Goal: Information Seeking & Learning: Learn about a topic

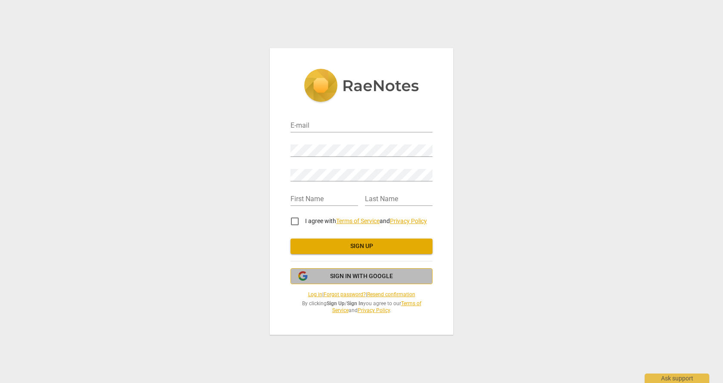
click at [317, 276] on span "Sign in with Google" at bounding box center [361, 276] width 127 height 9
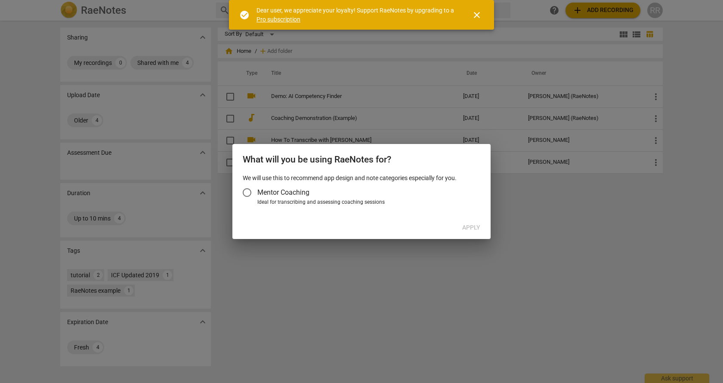
click at [246, 191] on input "Mentor Coaching" at bounding box center [247, 192] width 21 height 21
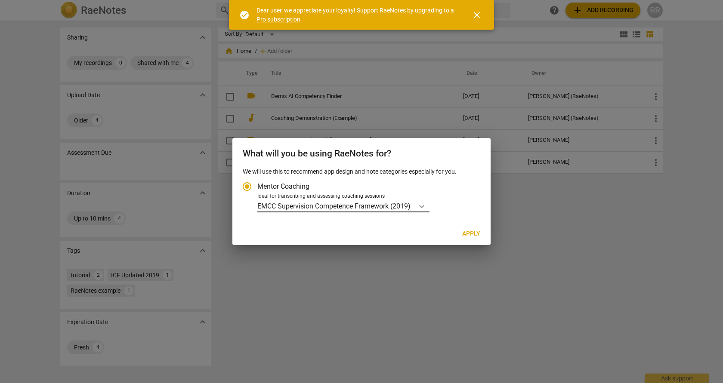
click at [423, 208] on icon "Account type" at bounding box center [421, 206] width 9 height 9
click at [0, 0] on input "Ideal for transcribing and assessing coaching sessions EMCC Supervision Compete…" at bounding box center [0, 0] width 0 height 0
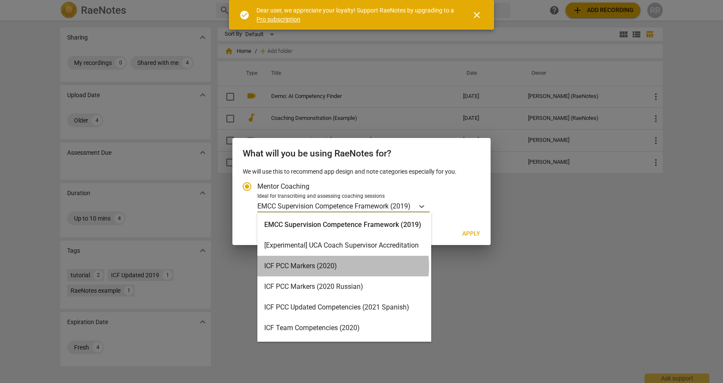
click at [331, 266] on div "ICF PCC Markers (2020)" at bounding box center [344, 266] width 174 height 21
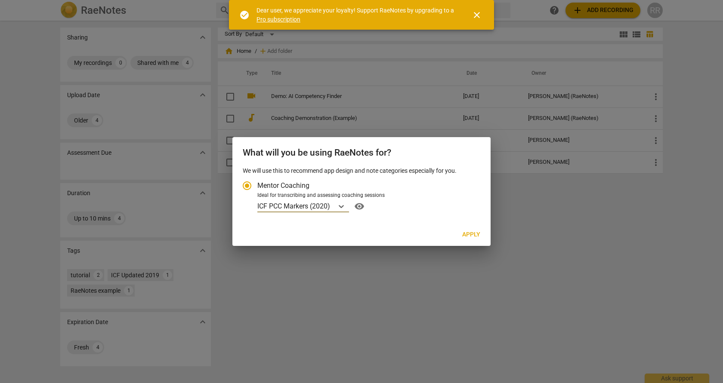
click at [472, 234] on span "Apply" at bounding box center [471, 235] width 18 height 9
radio input "false"
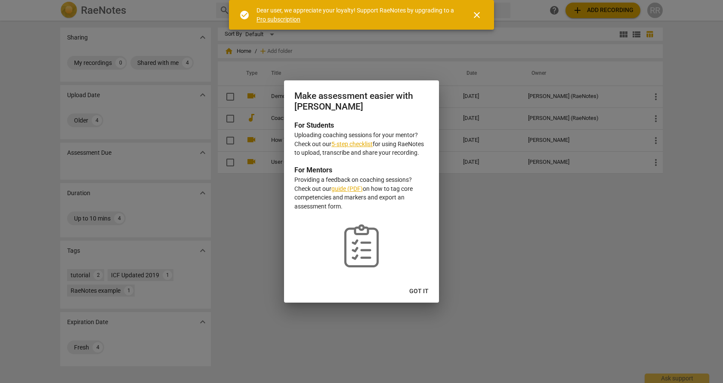
click at [419, 290] on span "Got it" at bounding box center [418, 291] width 19 height 9
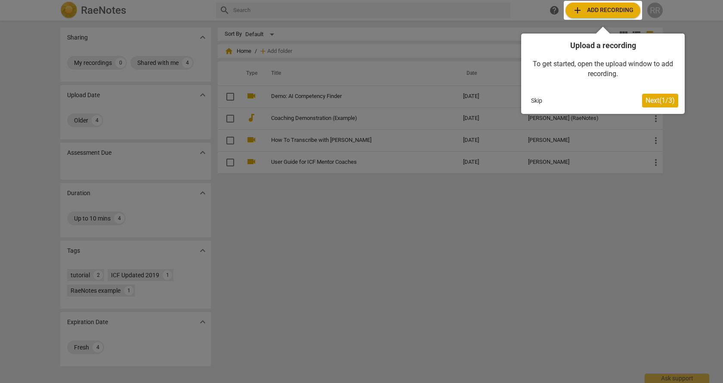
click at [534, 101] on button "Skip" at bounding box center [536, 100] width 18 height 13
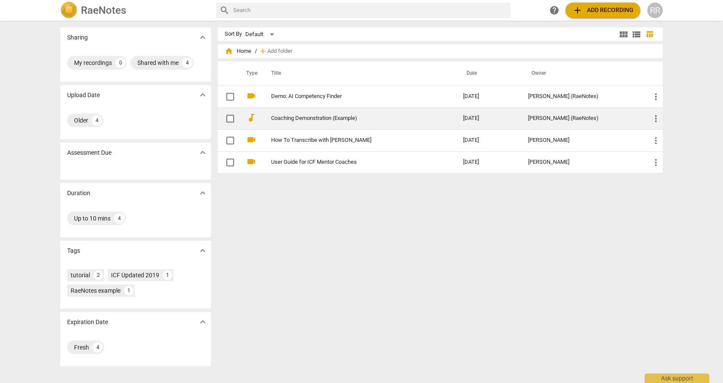
click at [299, 125] on td "Coaching Demonstration (Example)" at bounding box center [358, 119] width 195 height 22
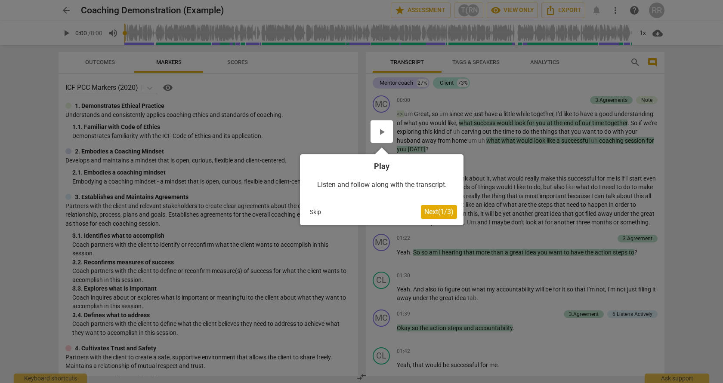
click at [384, 139] on div at bounding box center [381, 131] width 22 height 22
click at [379, 131] on div at bounding box center [381, 131] width 22 height 22
click at [383, 131] on div at bounding box center [381, 131] width 22 height 22
click at [437, 216] on span "Next ( 1 / 3 )" at bounding box center [438, 212] width 29 height 8
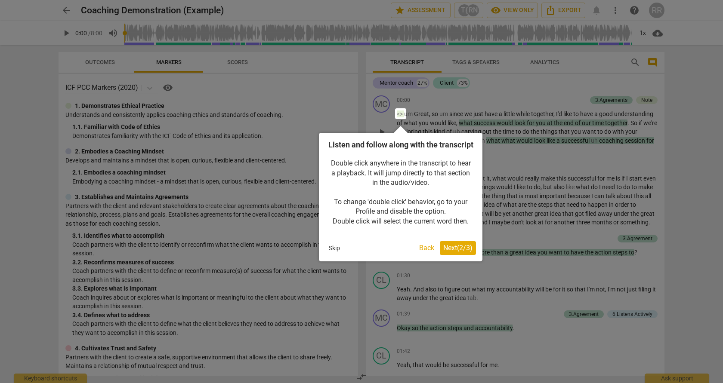
click at [451, 252] on span "Next ( 2 / 3 )" at bounding box center [457, 248] width 29 height 8
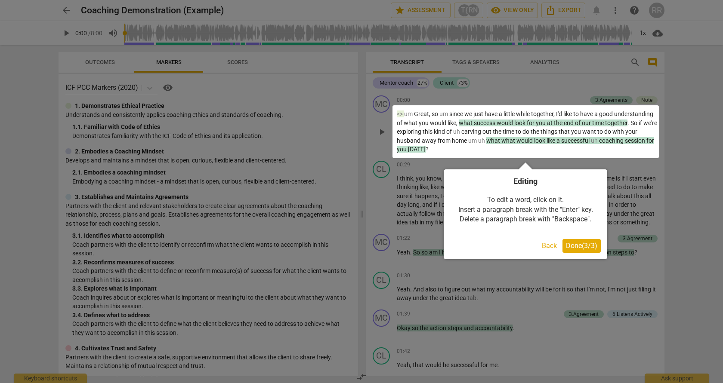
click at [577, 246] on span "Done ( 3 / 3 )" at bounding box center [581, 246] width 31 height 8
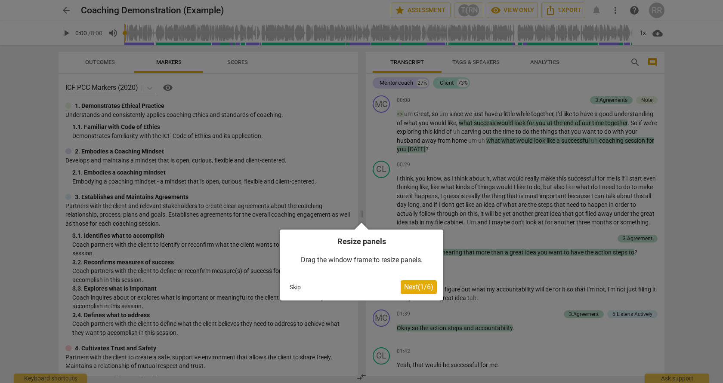
click at [411, 284] on span "Next ( 1 / 6 )" at bounding box center [418, 287] width 29 height 8
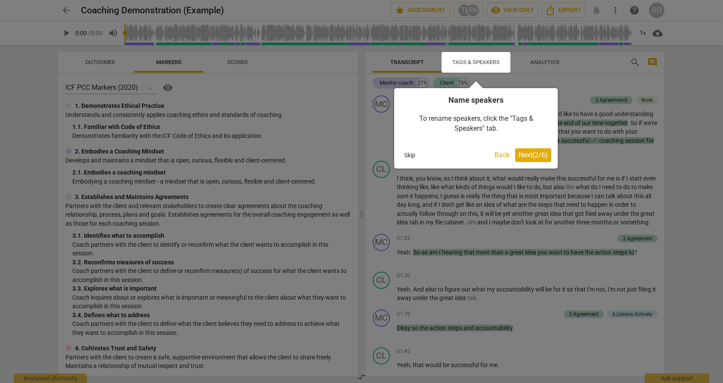
click at [524, 154] on span "Next ( 2 / 6 )" at bounding box center [532, 155] width 29 height 8
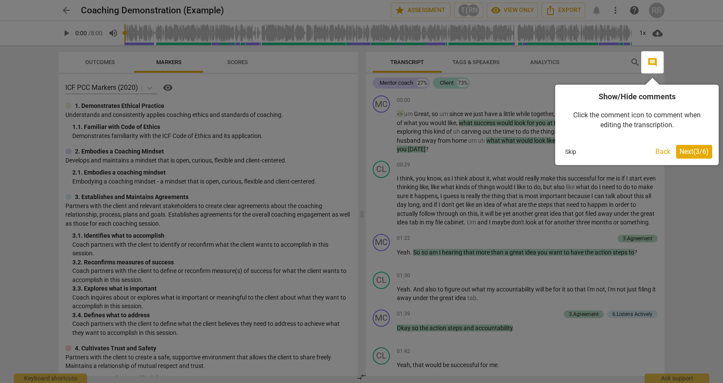
click at [689, 152] on span "Next ( 3 / 6 )" at bounding box center [693, 152] width 29 height 8
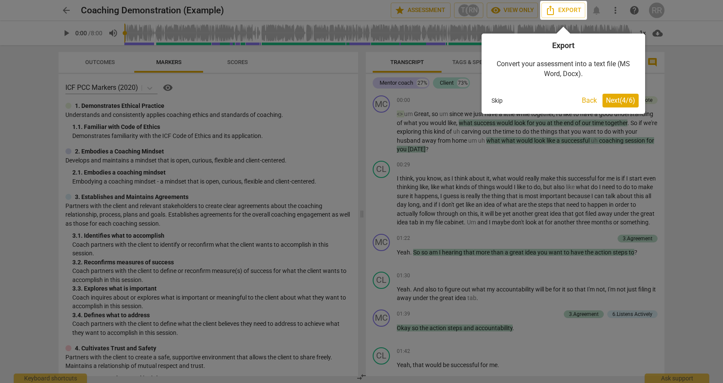
click at [621, 103] on span "Next ( 4 / 6 )" at bounding box center [620, 100] width 29 height 8
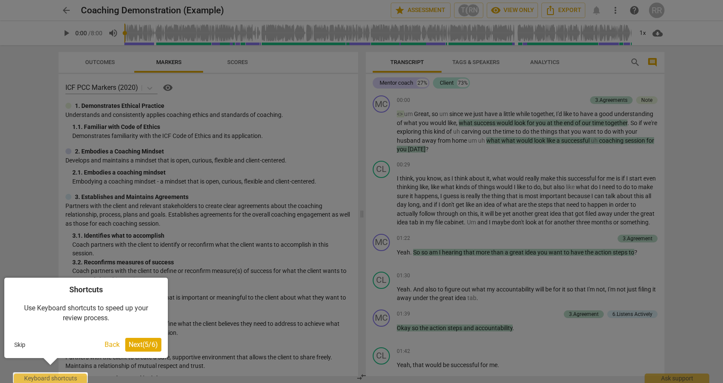
click at [145, 345] on span "Next ( 5 / 6 )" at bounding box center [143, 345] width 29 height 8
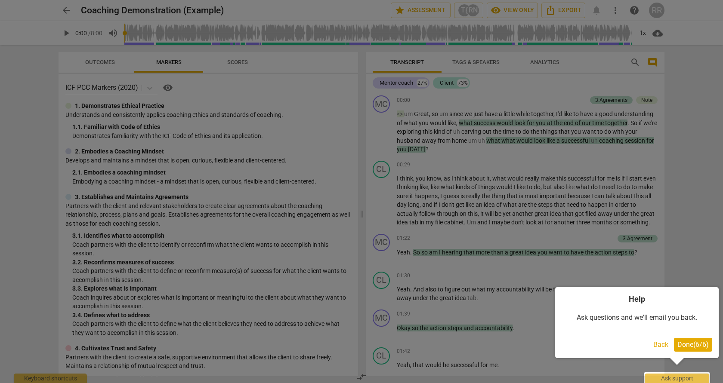
click at [688, 347] on span "Done ( 6 / 6 )" at bounding box center [692, 345] width 31 height 8
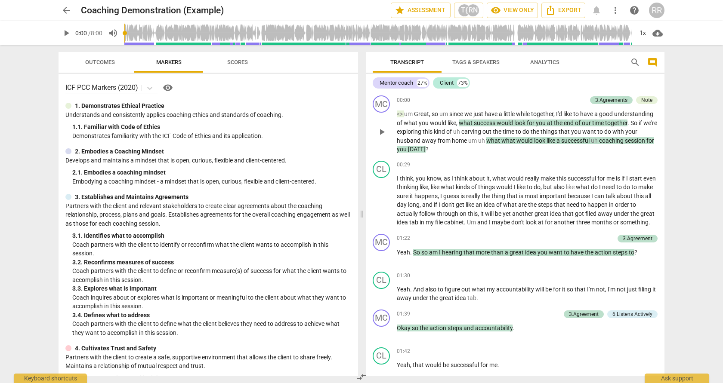
click at [379, 132] on span "play_arrow" at bounding box center [381, 132] width 10 height 10
click at [381, 206] on span "pause" at bounding box center [381, 201] width 10 height 10
type input "47"
